Goal: Task Accomplishment & Management: Manage account settings

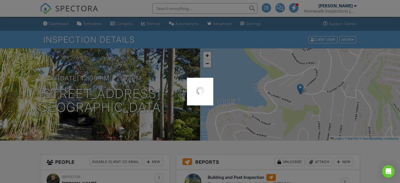
scroll to position [605, 0]
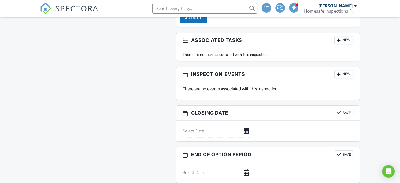
scroll to position [605, 0]
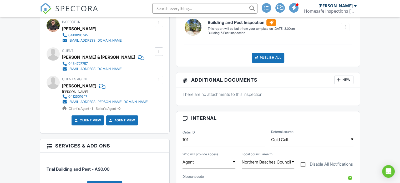
scroll to position [132, 0]
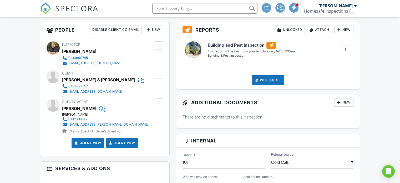
click at [160, 74] on div at bounding box center [158, 74] width 5 height 5
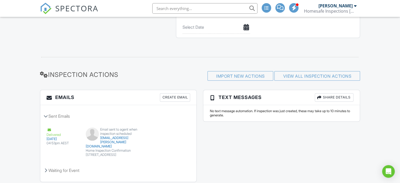
scroll to position [605, 0]
